Goal: Task Accomplishment & Management: Use online tool/utility

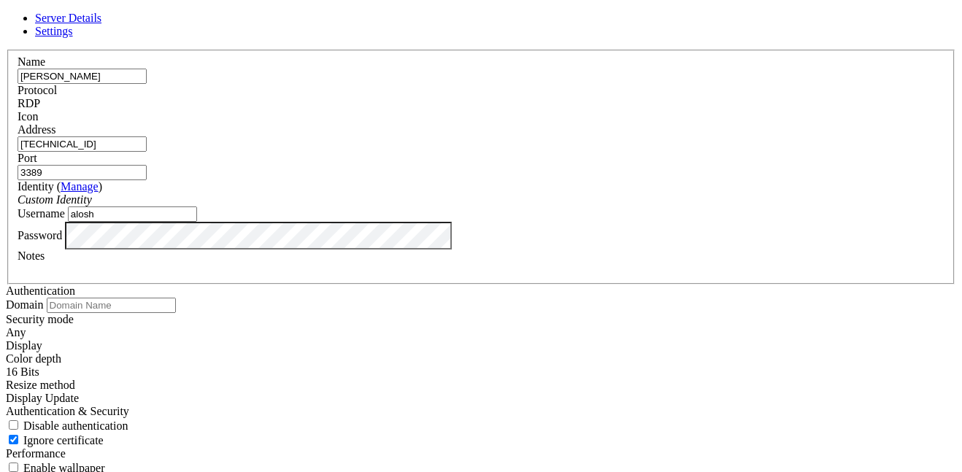
scroll to position [156, 0]
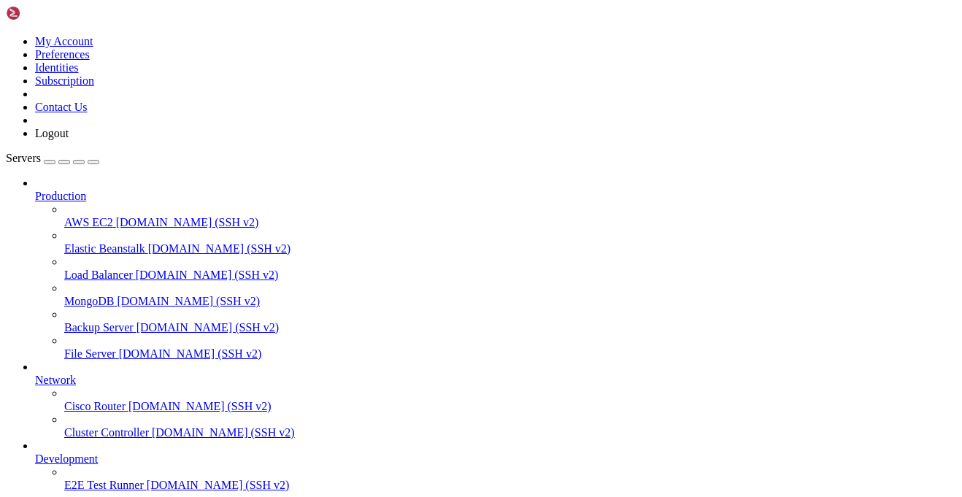
scroll to position [53, 0]
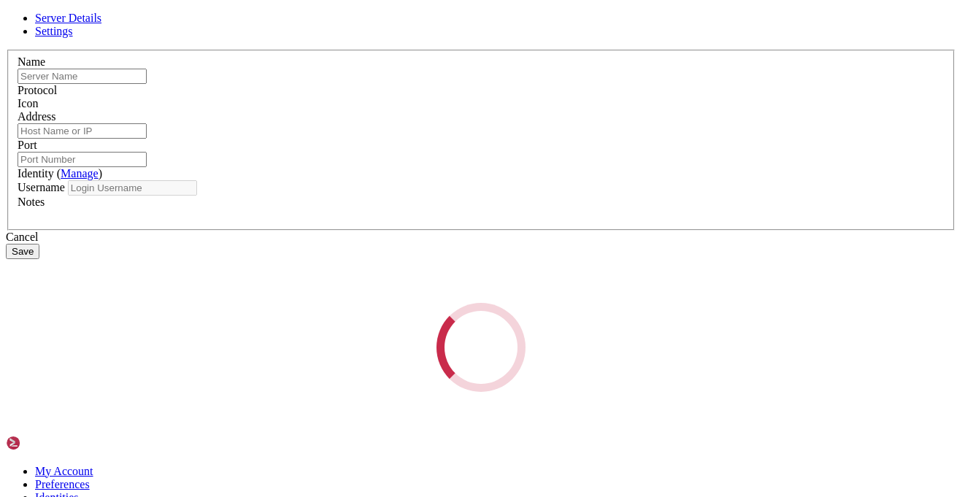
type input "[PERSON_NAME]"
type input "[TECHNICAL_ID]"
type input "3389"
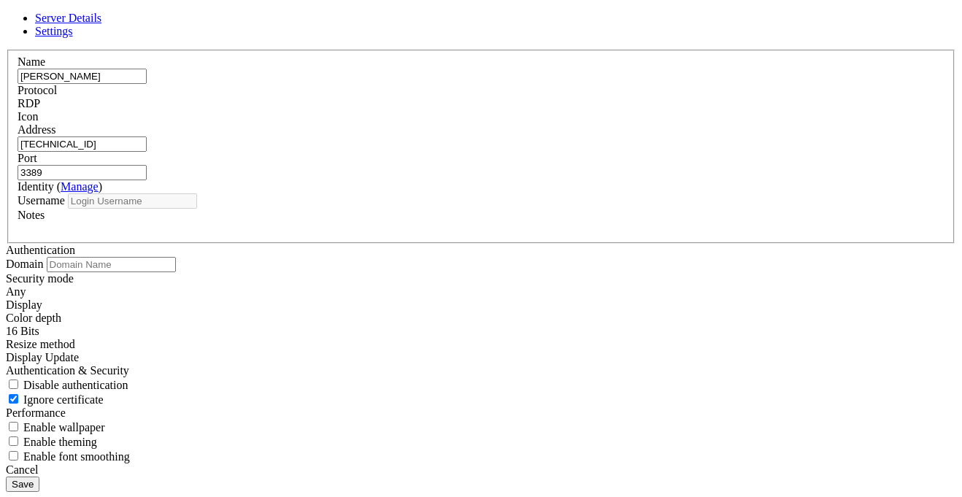
type input "alosh"
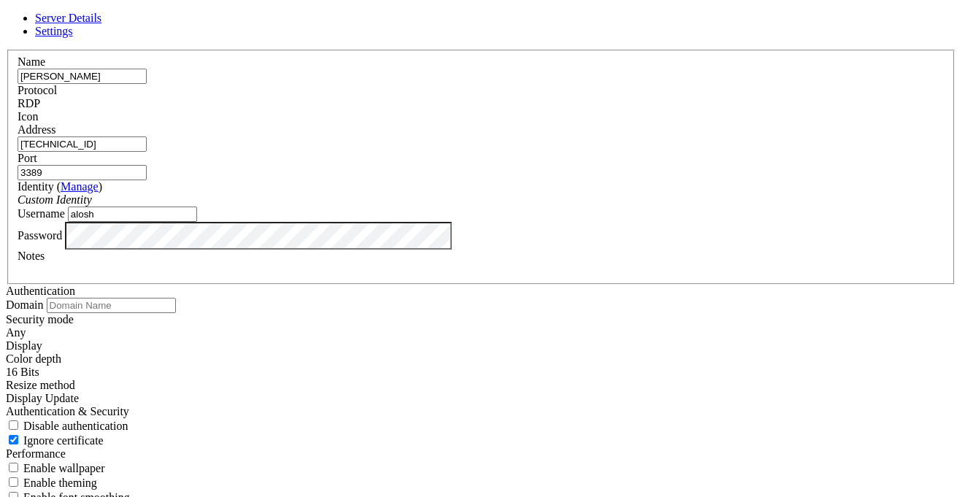
scroll to position [27955, 0]
